Goal: Task Accomplishment & Management: Manage account settings

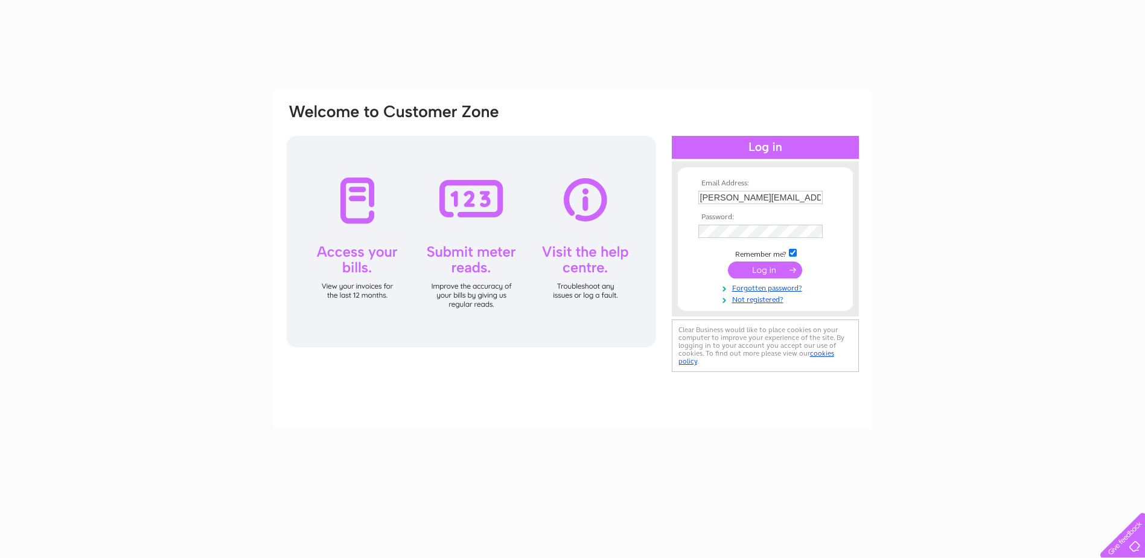
click at [788, 271] on input "submit" at bounding box center [765, 269] width 74 height 17
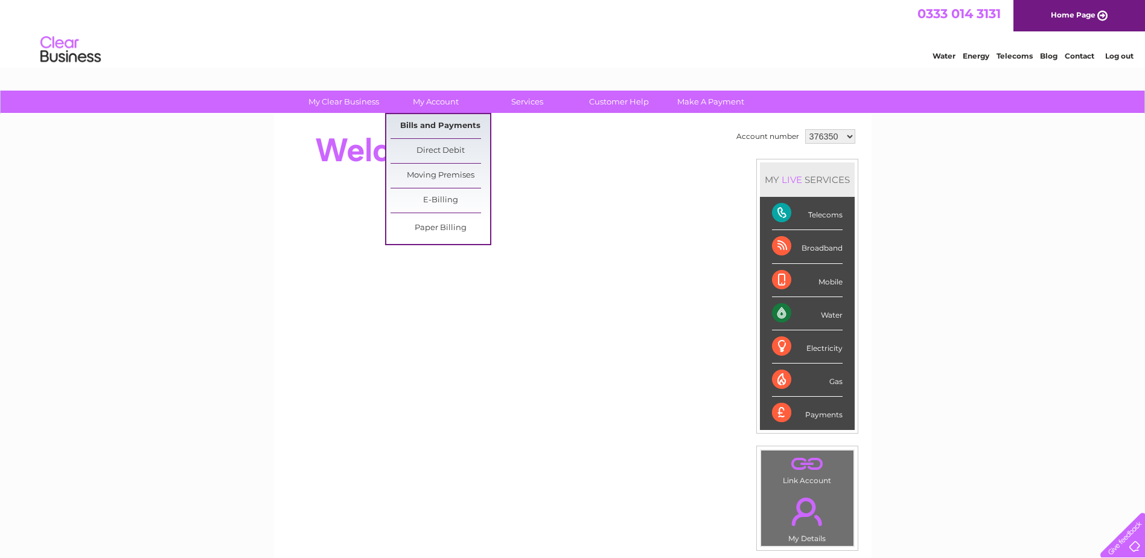
click at [413, 123] on link "Bills and Payments" at bounding box center [441, 126] width 100 height 24
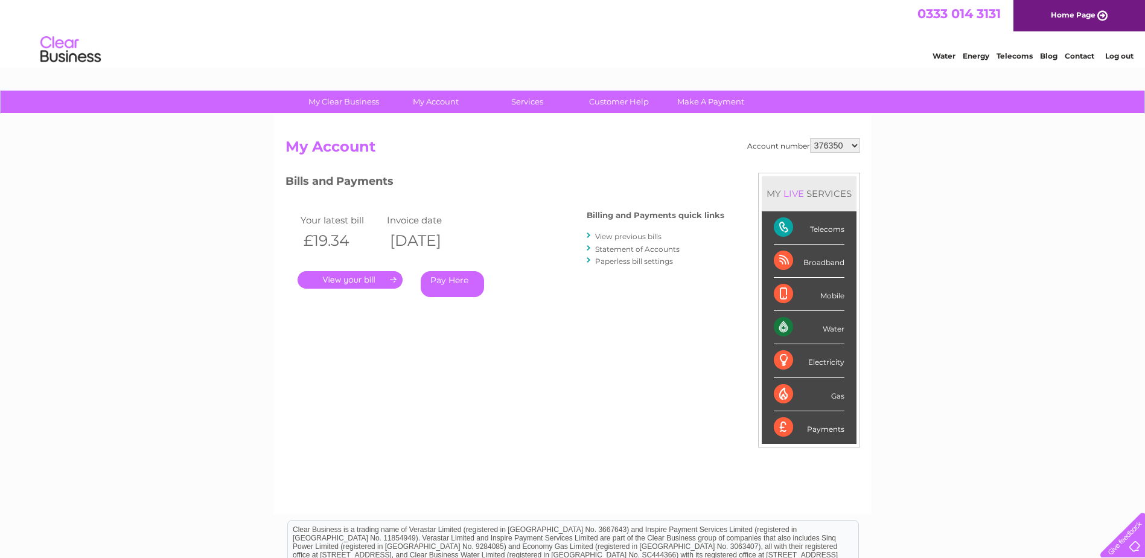
click at [368, 272] on link "." at bounding box center [350, 280] width 105 height 18
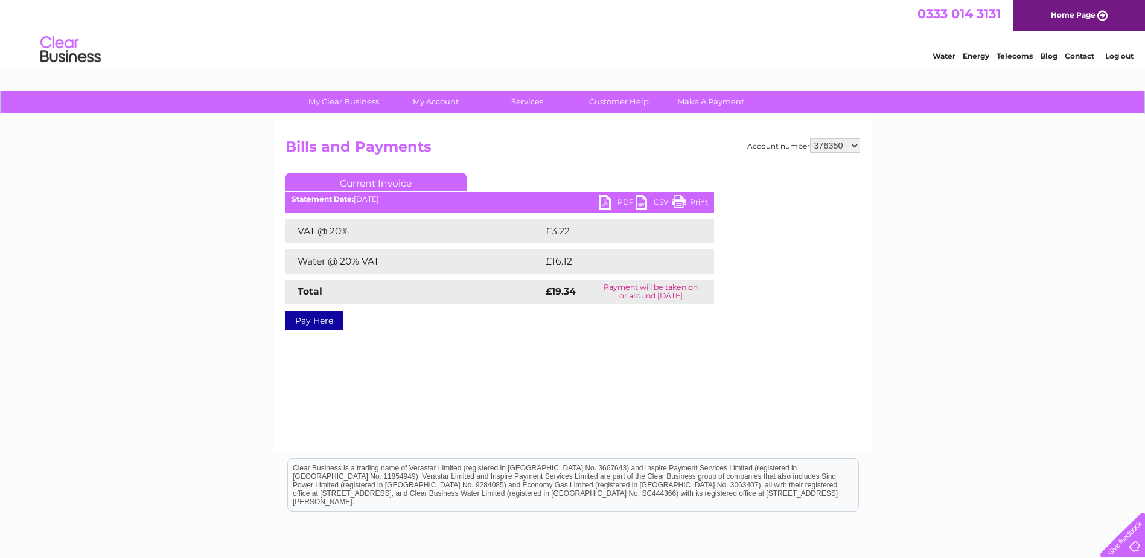
click at [603, 196] on link "PDF" at bounding box center [617, 204] width 36 height 18
